Goal: Information Seeking & Learning: Learn about a topic

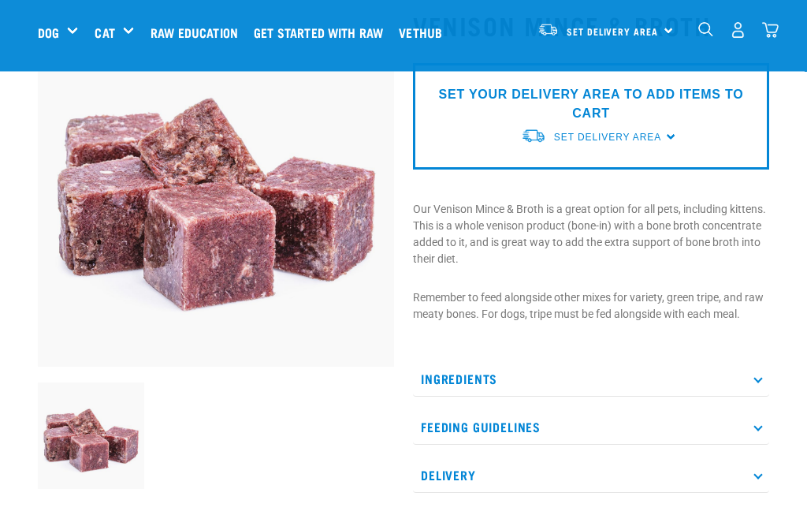
scroll to position [106, 0]
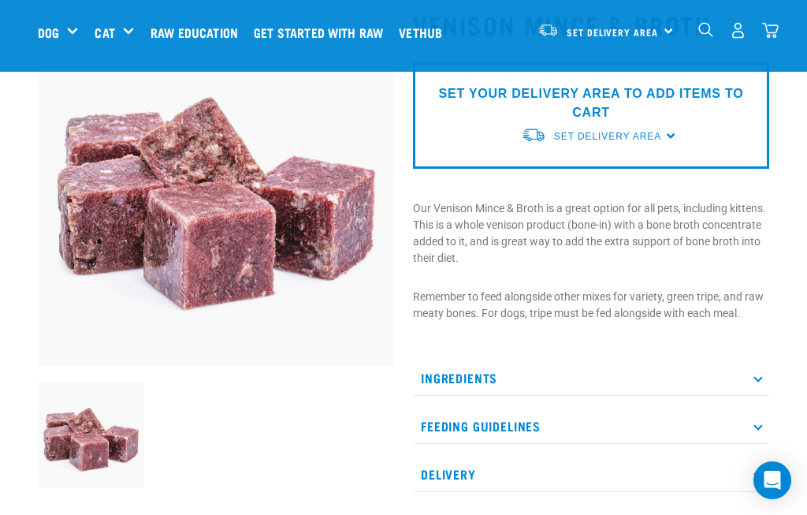
click at [762, 378] on icon at bounding box center [758, 377] width 9 height 9
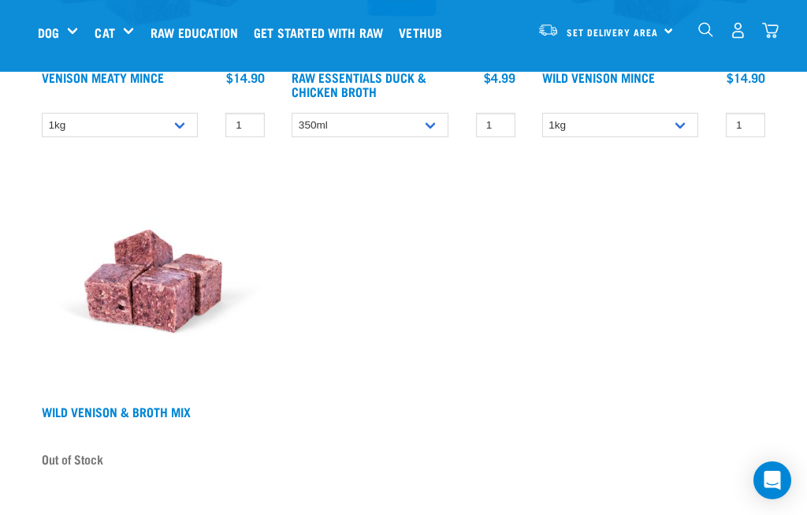
scroll to position [984, 0]
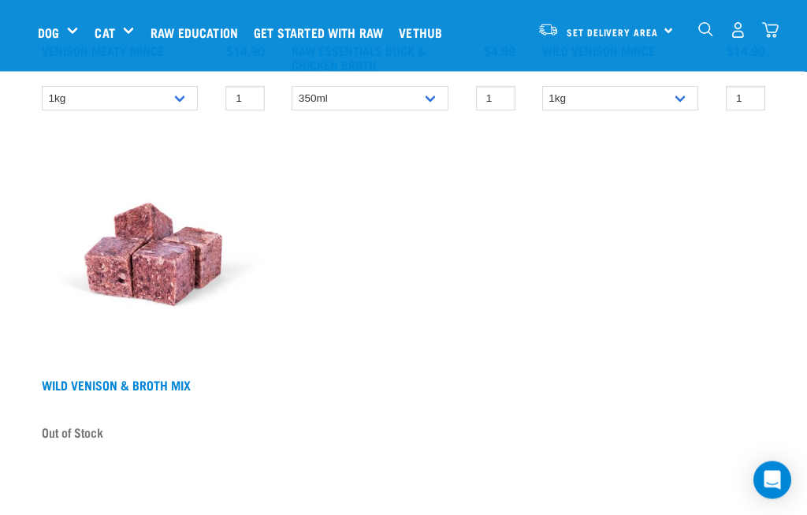
click at [142, 385] on link "Wild Venison & Broth Mix" at bounding box center [116, 385] width 149 height 7
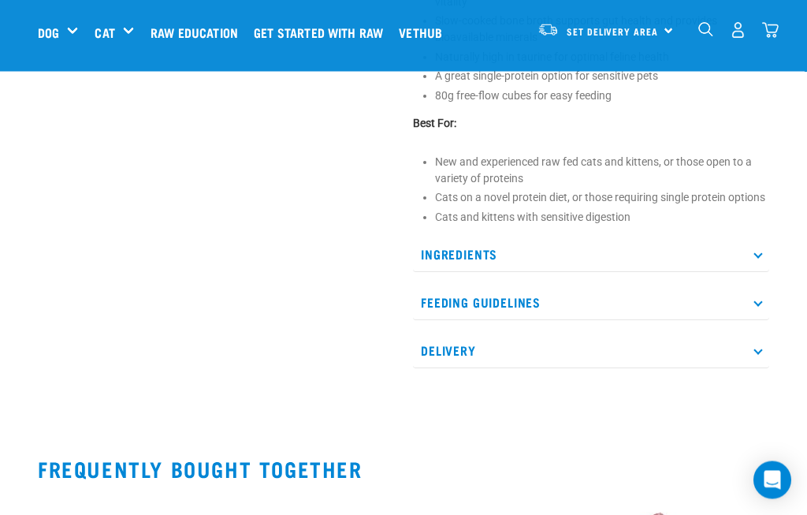
scroll to position [651, 0]
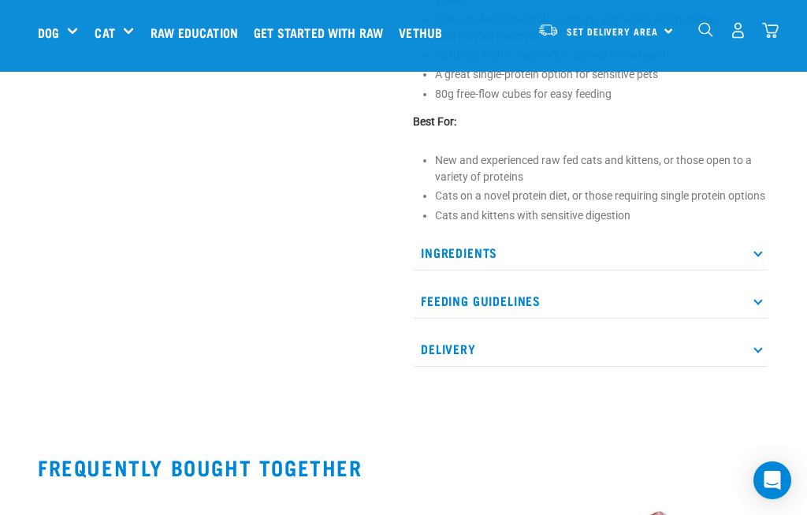
click at [757, 256] on icon at bounding box center [758, 252] width 9 height 9
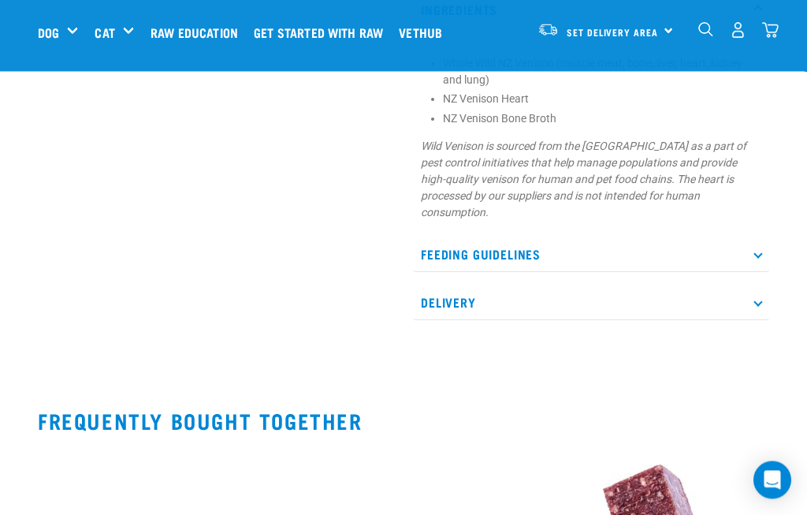
scroll to position [895, 0]
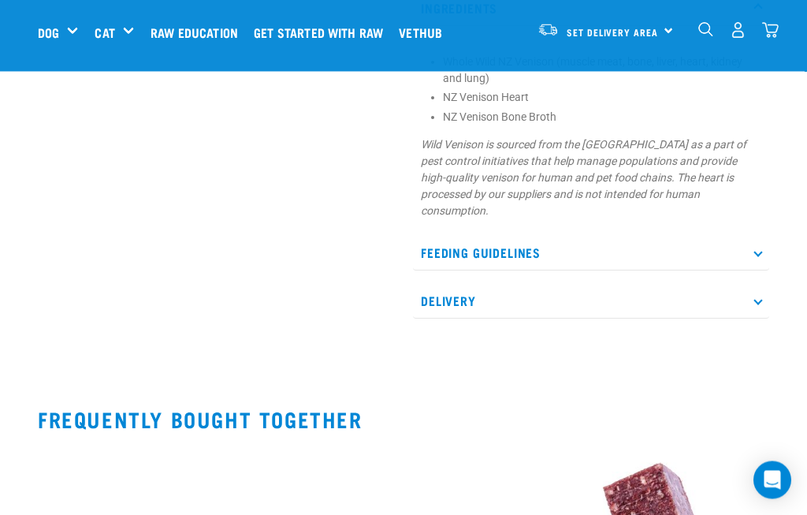
click at [762, 319] on p "Delivery" at bounding box center [591, 301] width 356 height 35
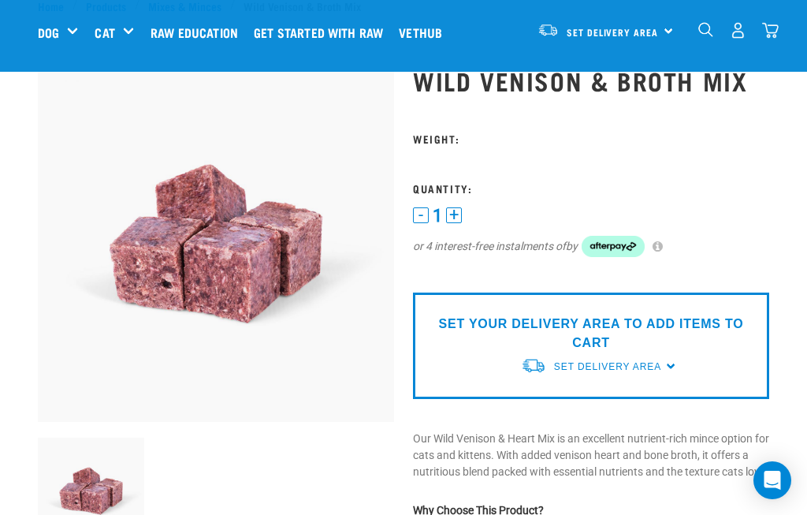
scroll to position [0, 0]
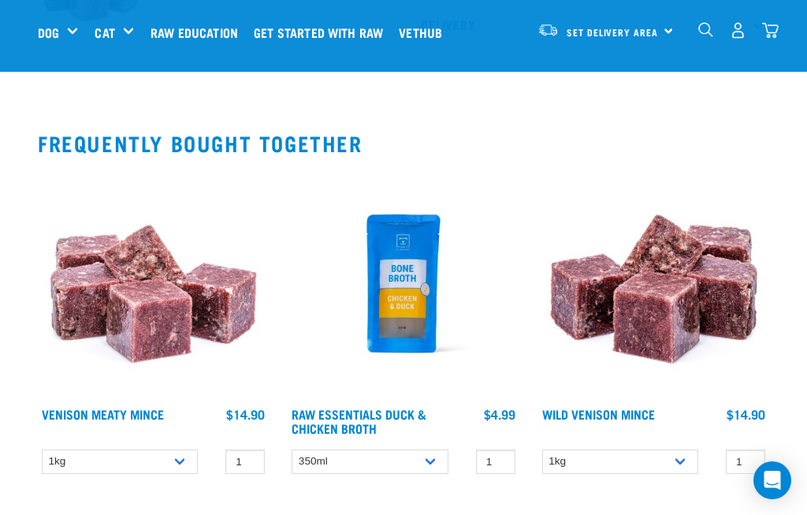
scroll to position [553, 0]
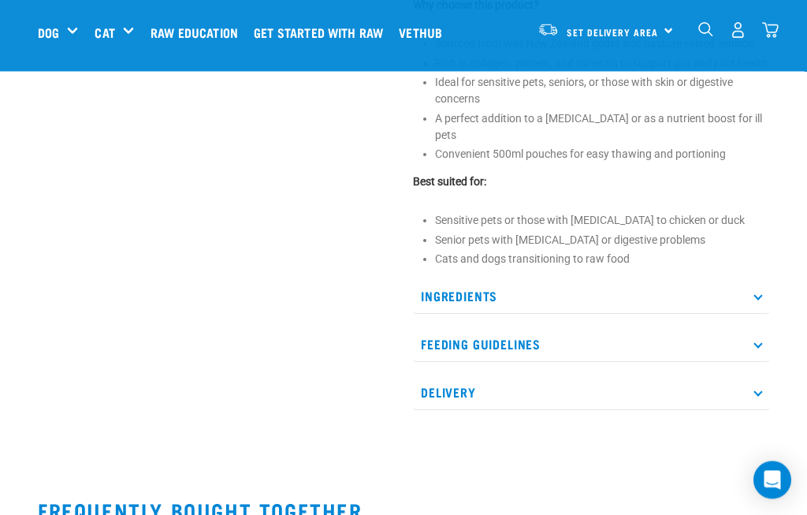
scroll to position [708, 0]
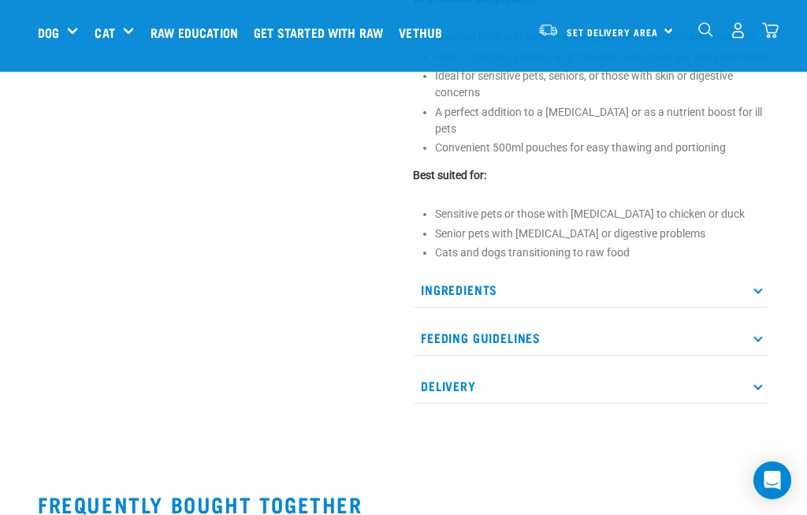
click at [755, 307] on p "Ingredients" at bounding box center [591, 289] width 356 height 35
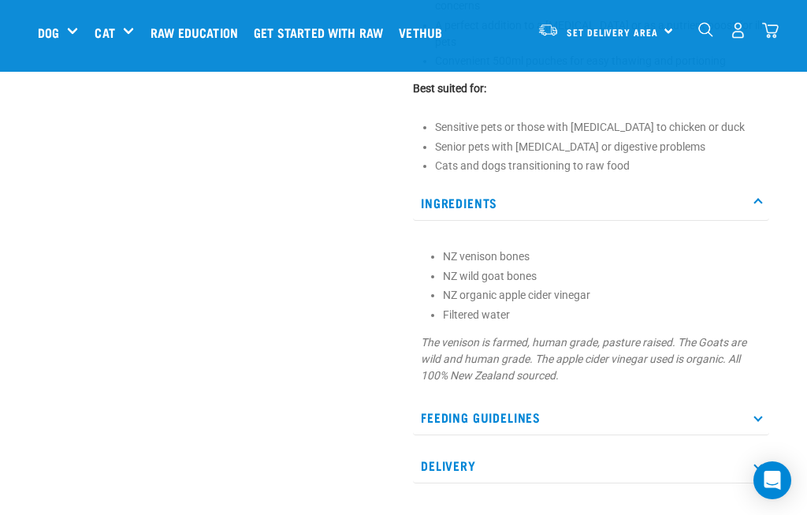
scroll to position [801, 0]
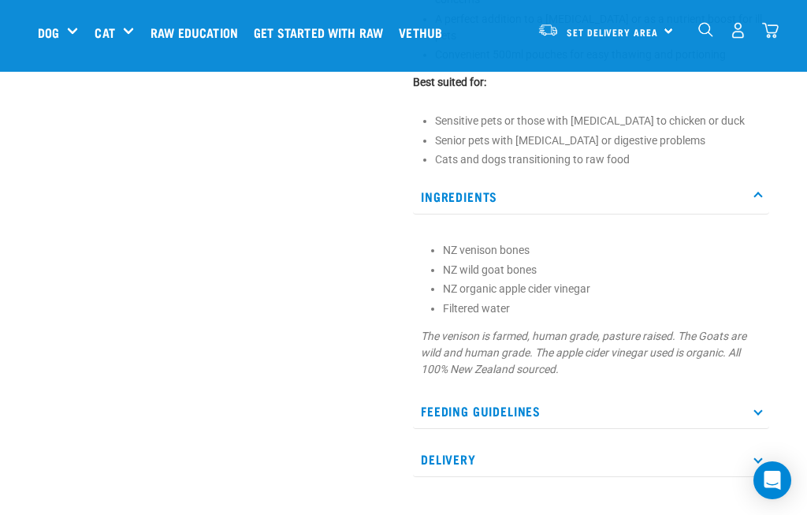
click at [763, 421] on p "Feeding Guidelines" at bounding box center [591, 410] width 356 height 35
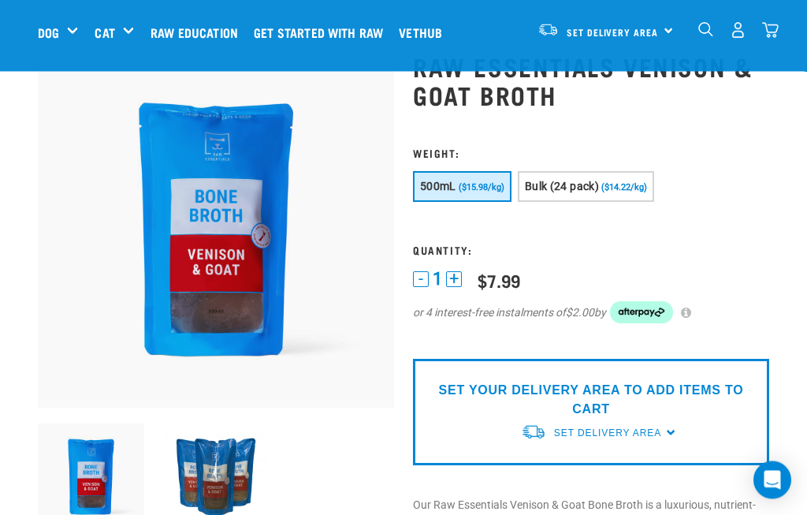
scroll to position [0, 0]
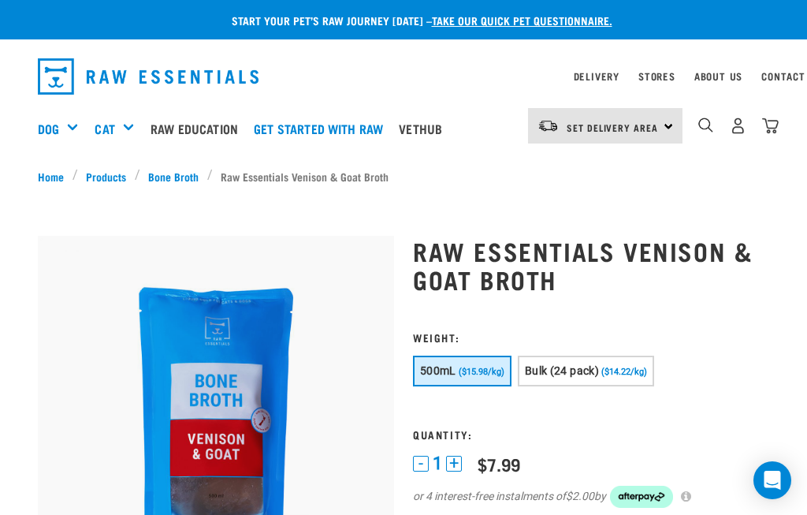
click at [171, 170] on link "Bone Broth" at bounding box center [173, 176] width 67 height 17
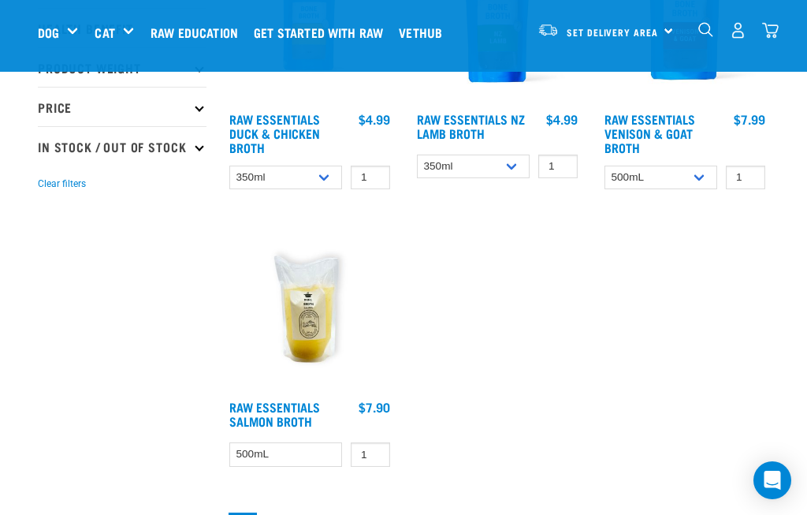
scroll to position [354, 0]
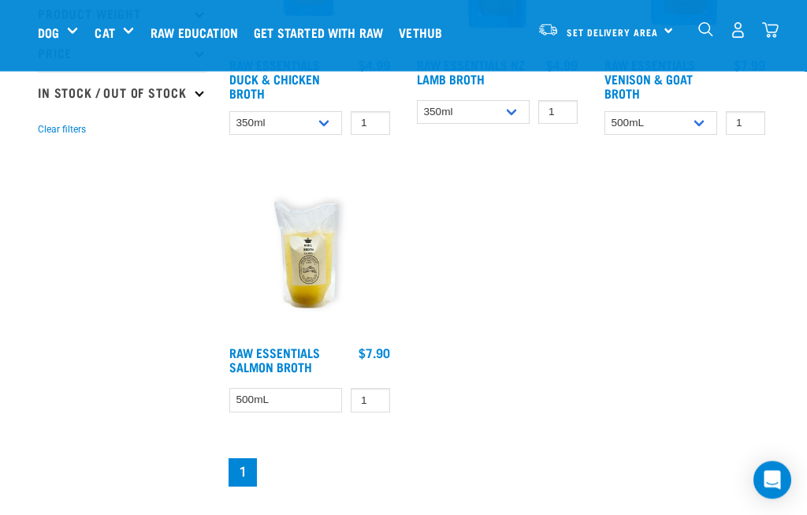
click at [280, 366] on link "Raw Essentials Salmon Broth" at bounding box center [274, 359] width 91 height 21
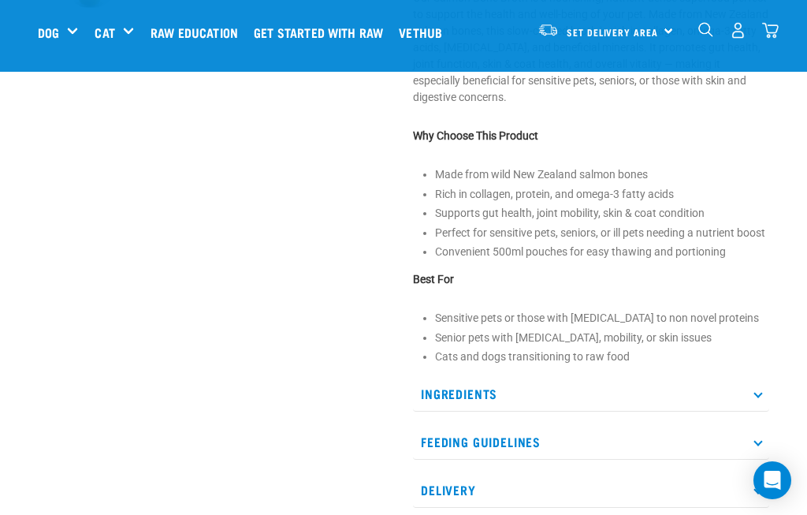
scroll to position [583, 0]
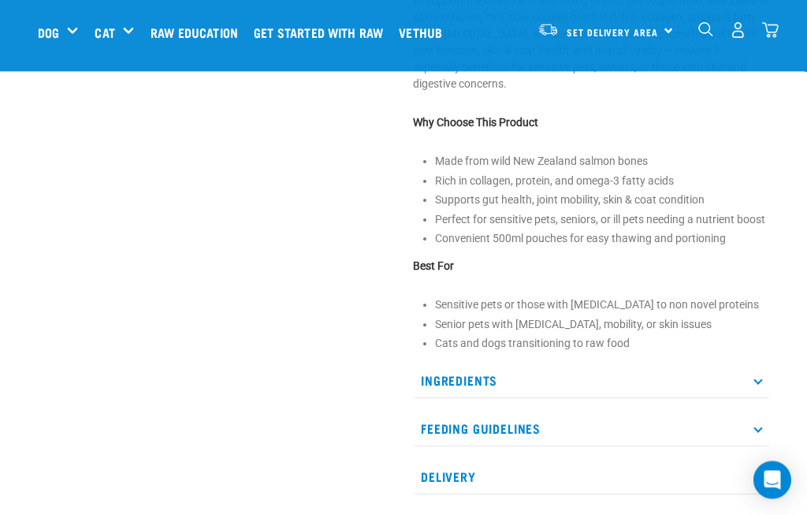
click at [762, 393] on p "Ingredients" at bounding box center [591, 380] width 356 height 35
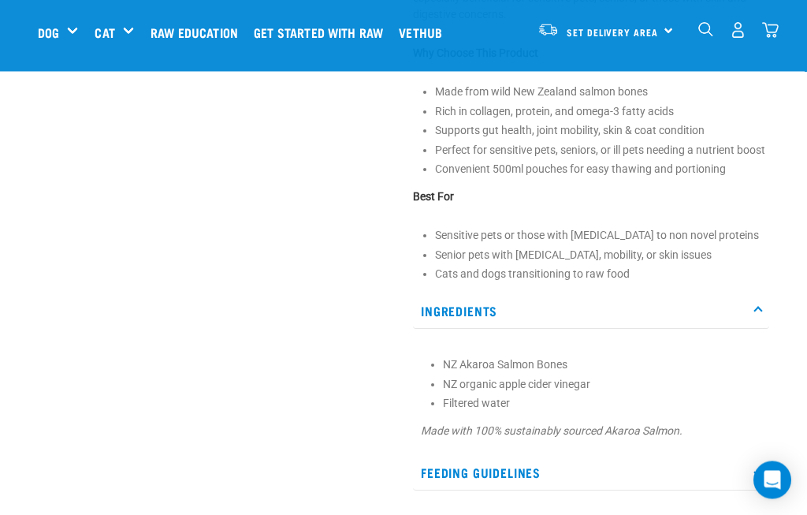
scroll to position [653, 0]
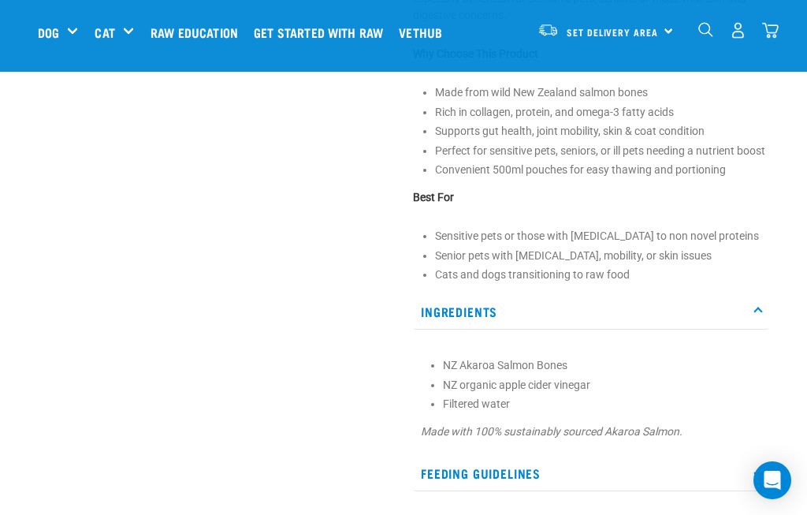
click at [754, 328] on p "Ingredients" at bounding box center [591, 311] width 356 height 35
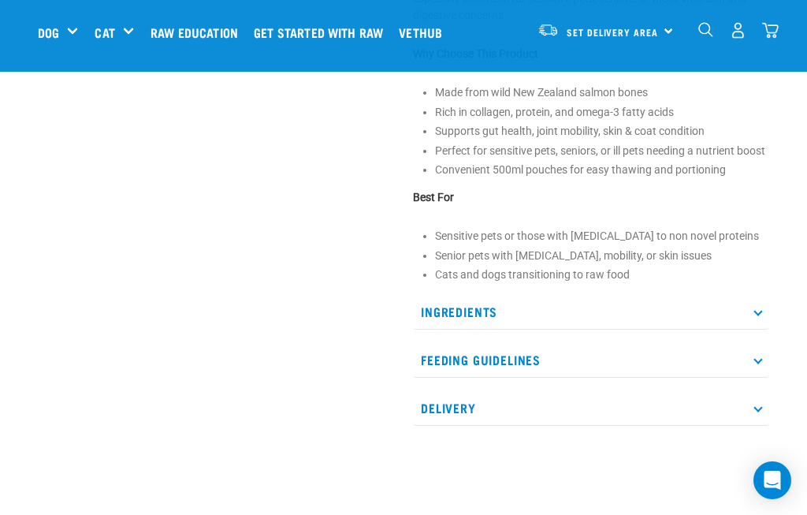
click at [760, 364] on icon at bounding box center [758, 360] width 9 height 9
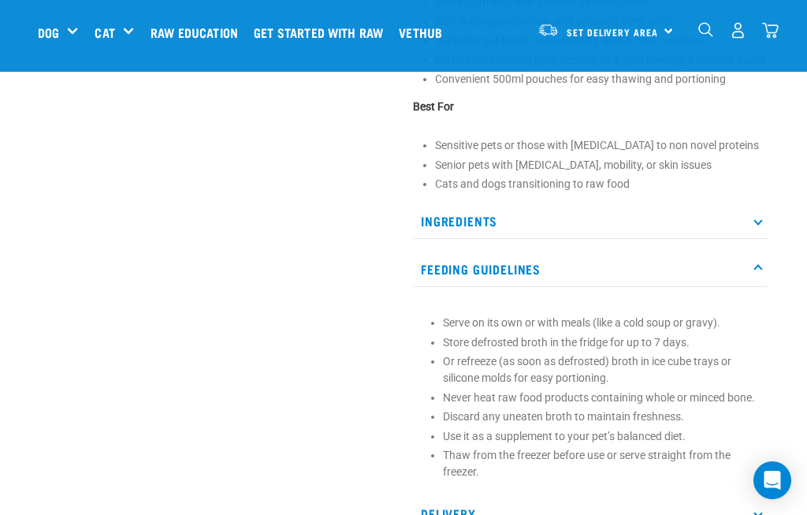
scroll to position [763, 0]
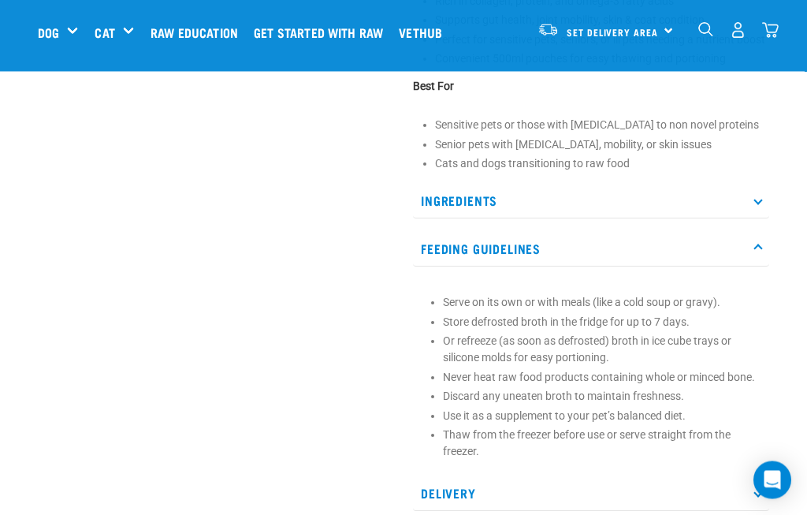
click at [757, 267] on p "Feeding Guidelines" at bounding box center [591, 249] width 356 height 35
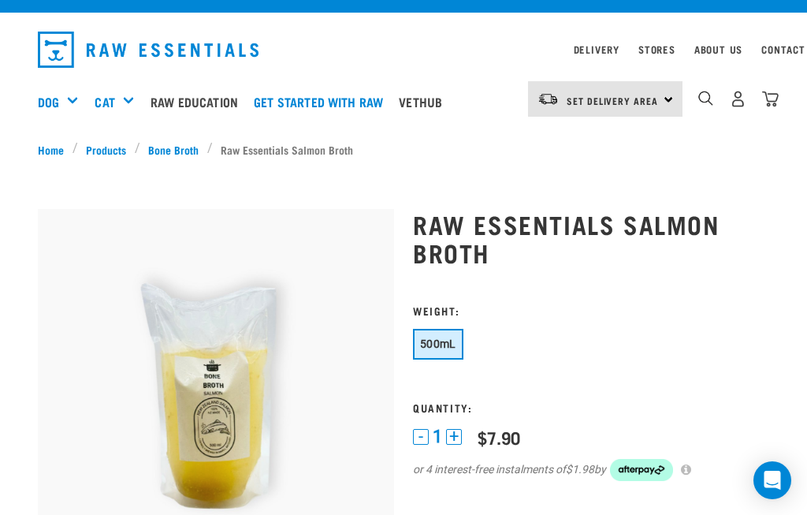
scroll to position [26, 0]
click at [454, 99] on link "Vethub" at bounding box center [424, 102] width 59 height 63
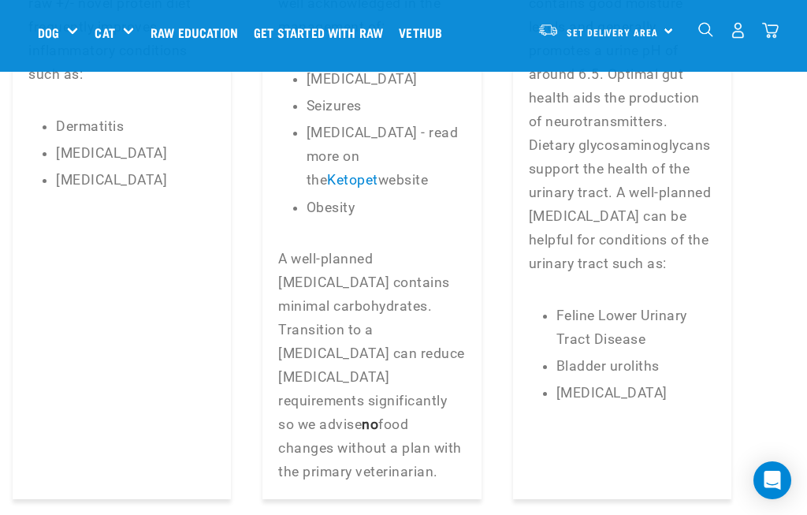
scroll to position [4316, 32]
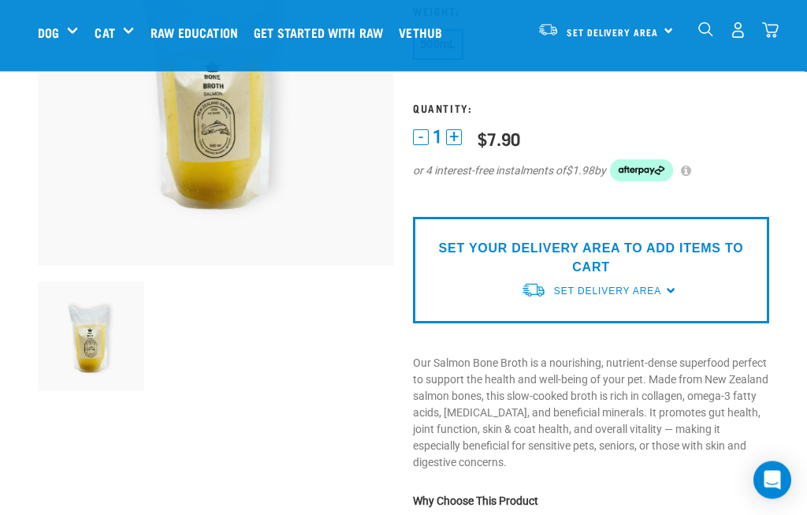
scroll to position [206, 0]
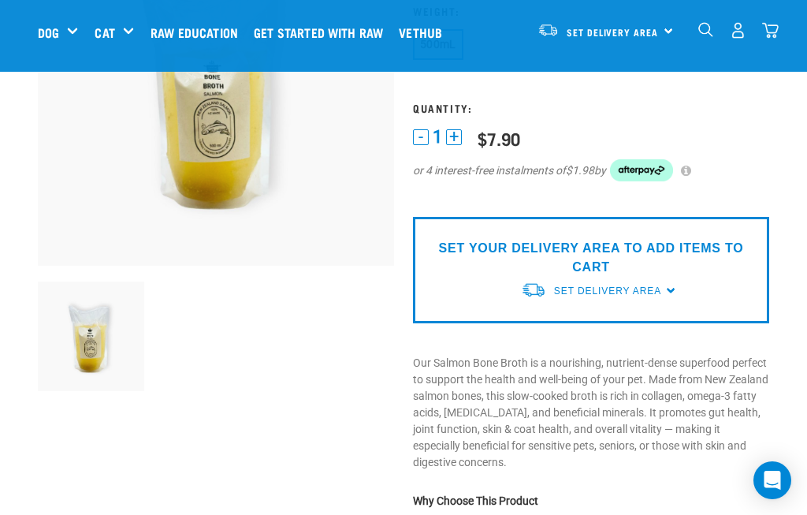
click at [674, 288] on div "SET YOUR DELIVERY AREA TO ADD ITEMS TO CART Set Delivery Area [GEOGRAPHIC_DATA]…" at bounding box center [591, 270] width 356 height 106
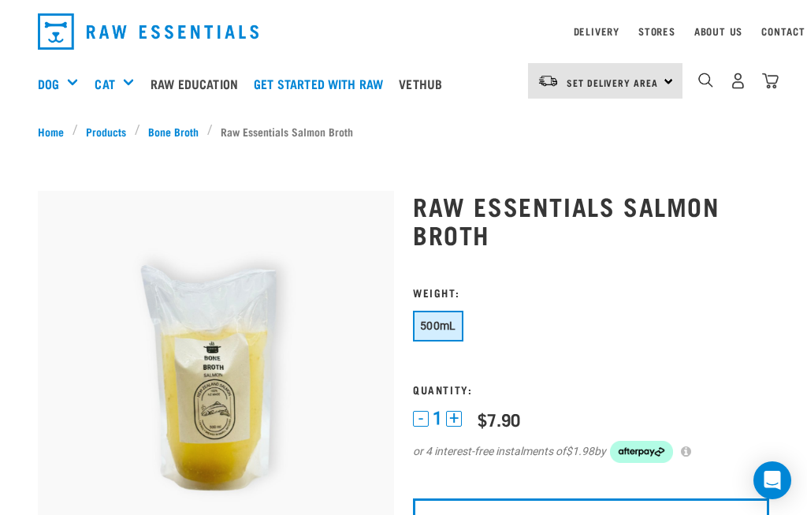
scroll to position [46, 0]
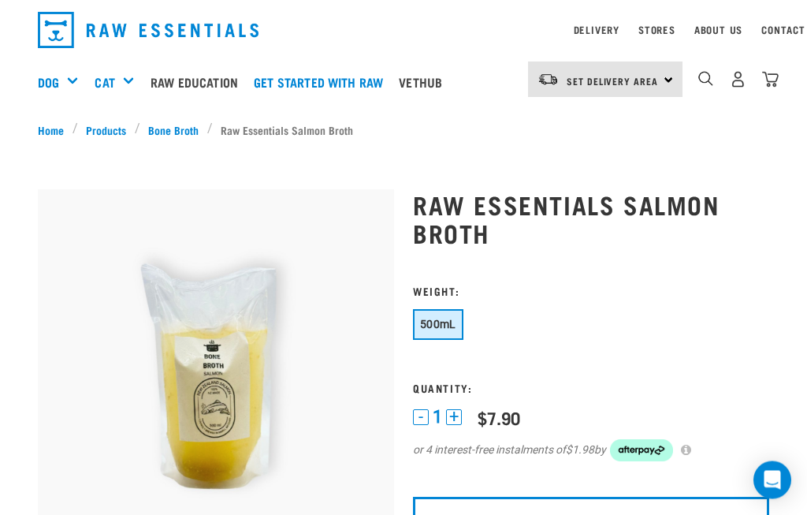
click at [0, 0] on div "Bulk Frozen" at bounding box center [0, 0] width 0 height 0
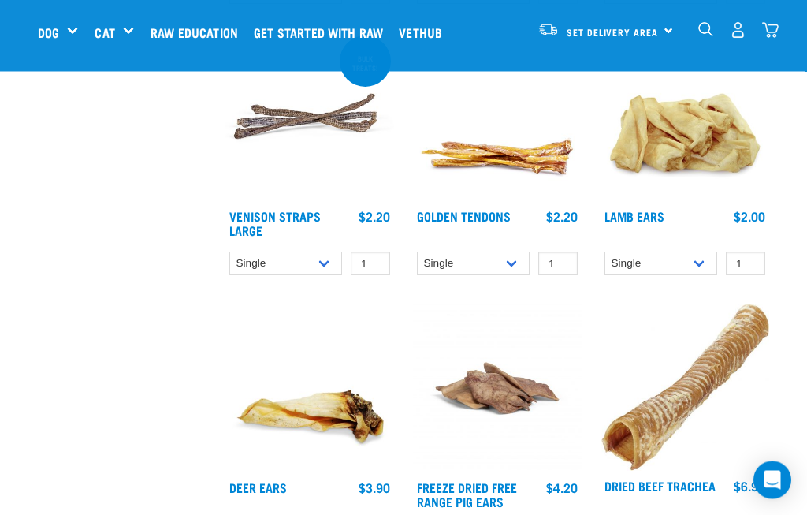
scroll to position [2125, 0]
